Goal: Use online tool/utility: Utilize a website feature to perform a specific function

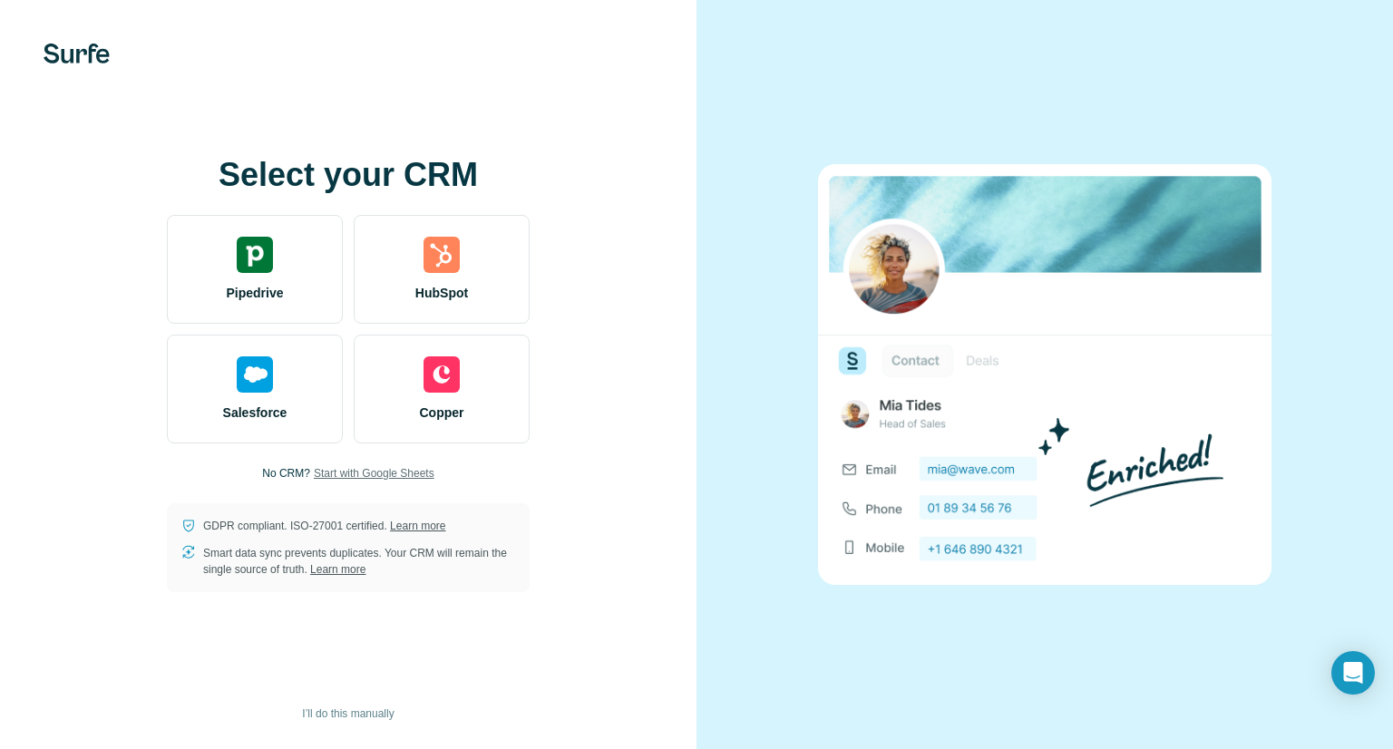
click at [350, 470] on span "Start with Google Sheets" at bounding box center [374, 473] width 121 height 16
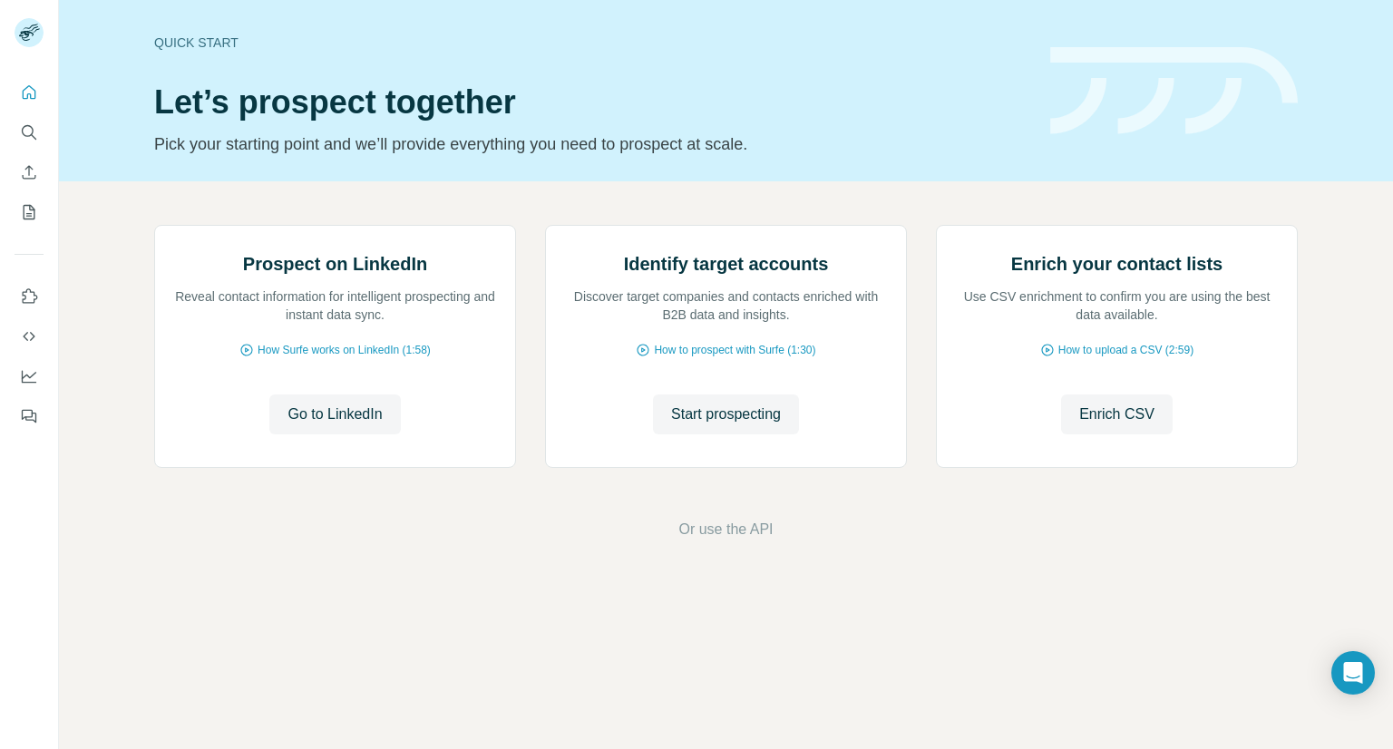
scroll to position [34, 0]
click at [317, 425] on span "Go to LinkedIn" at bounding box center [334, 414] width 94 height 22
